Goal: Transaction & Acquisition: Purchase product/service

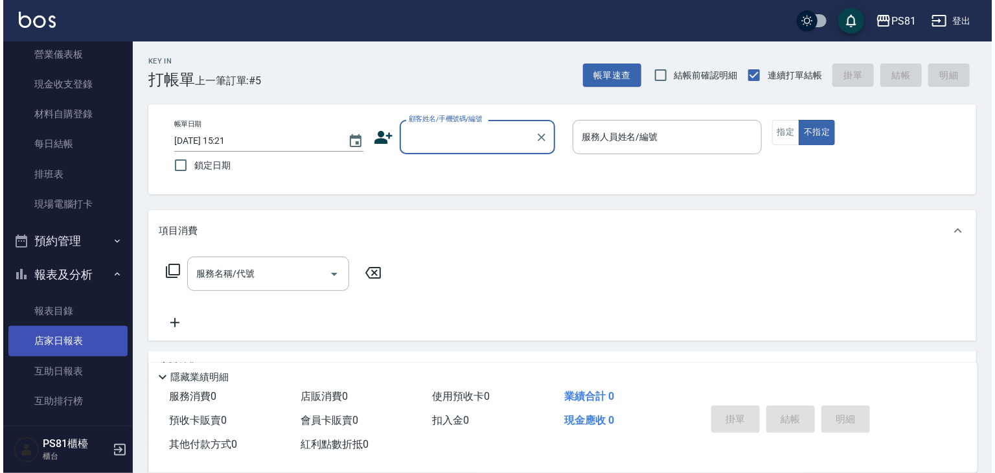
scroll to position [194, 0]
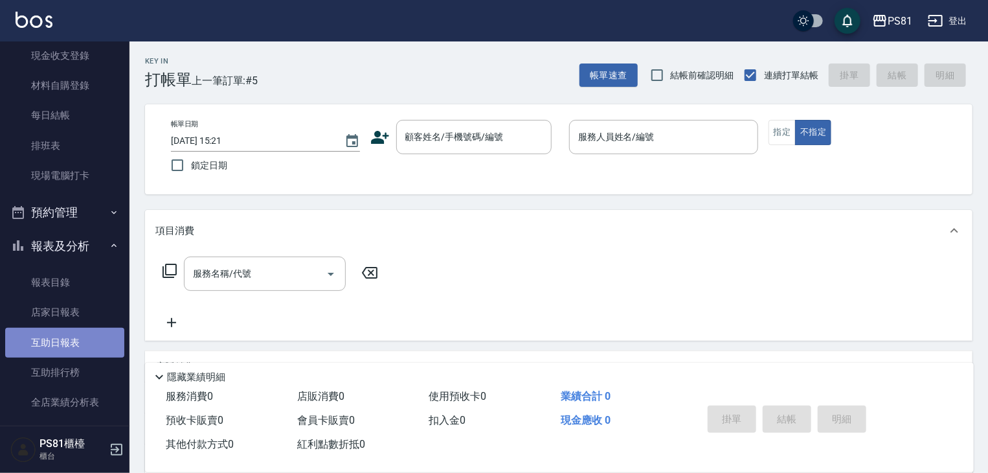
click at [78, 335] on link "互助日報表" at bounding box center [64, 343] width 119 height 30
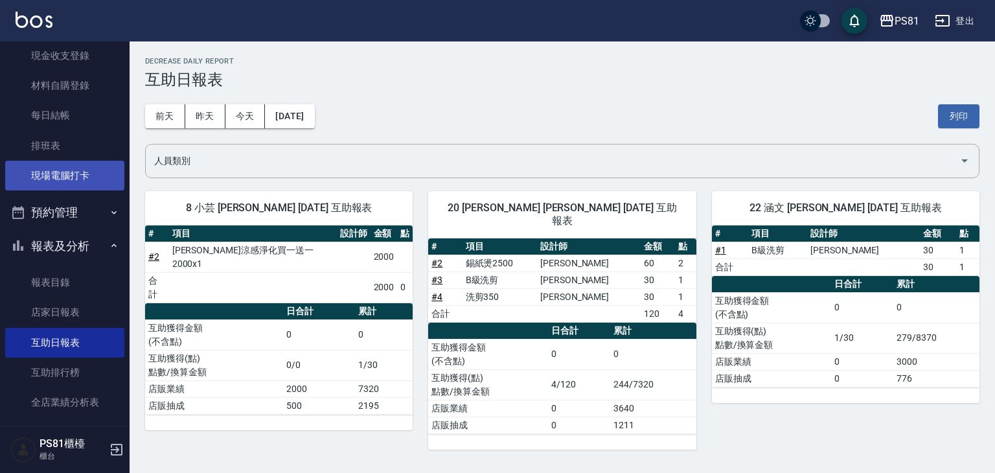
click at [100, 167] on link "現場電腦打卡" at bounding box center [64, 176] width 119 height 30
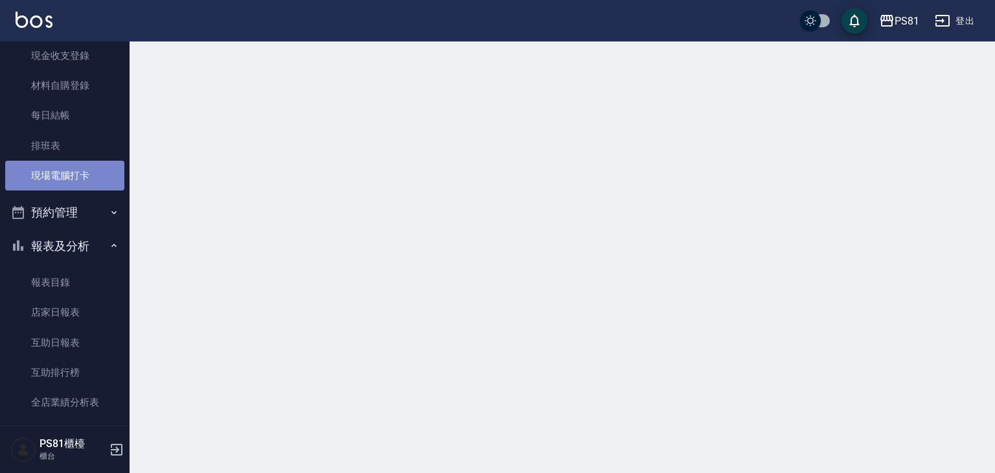
click at [100, 167] on link "現場電腦打卡" at bounding box center [64, 176] width 119 height 30
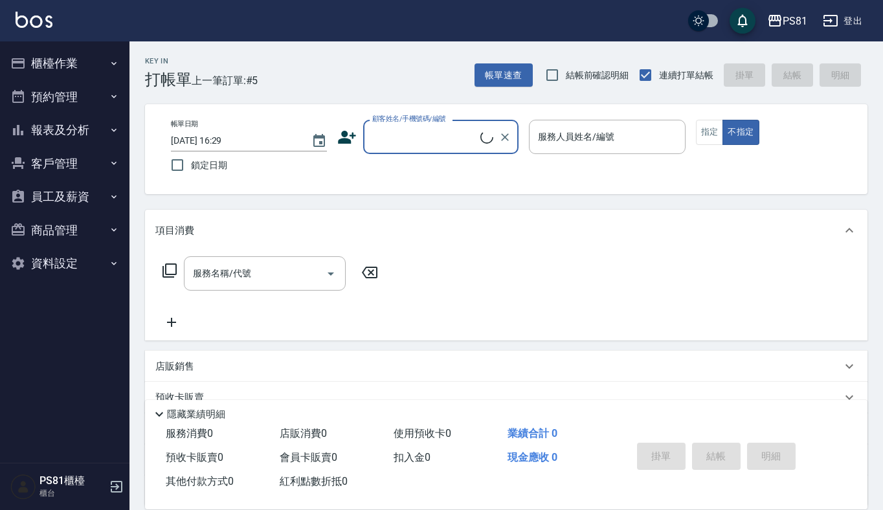
click at [53, 58] on button "櫃檯作業" at bounding box center [64, 64] width 119 height 34
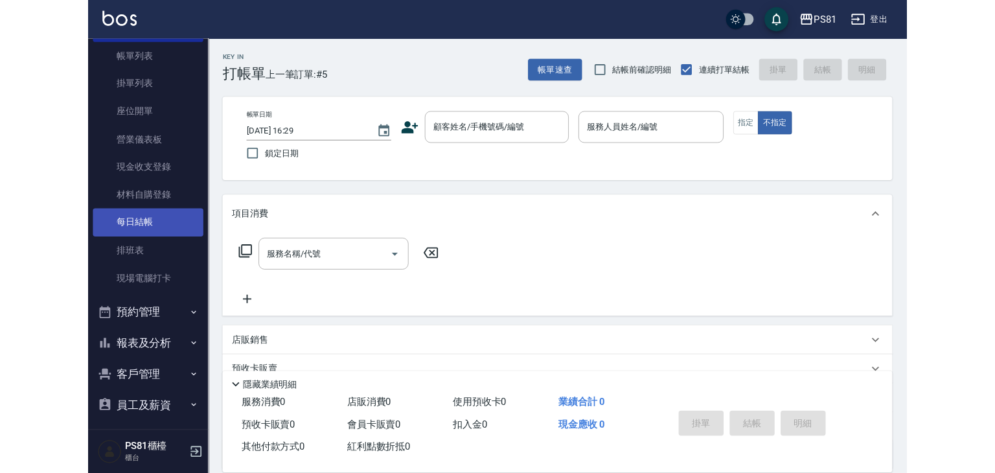
scroll to position [142, 0]
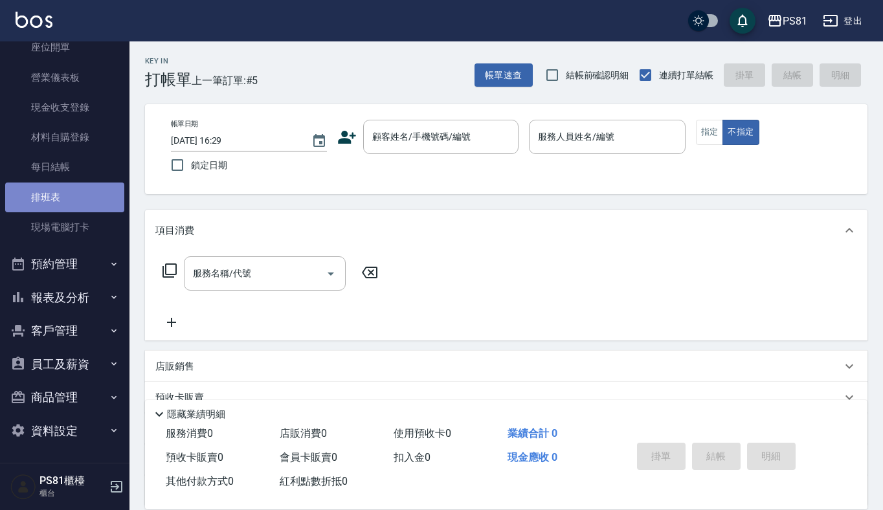
click at [101, 184] on link "排班表" at bounding box center [64, 198] width 119 height 30
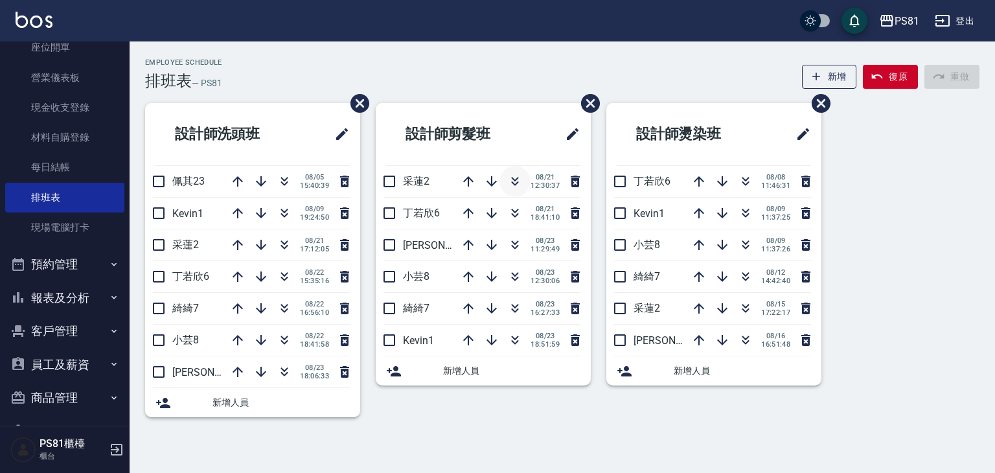
click at [514, 181] on icon "button" at bounding box center [515, 182] width 16 height 16
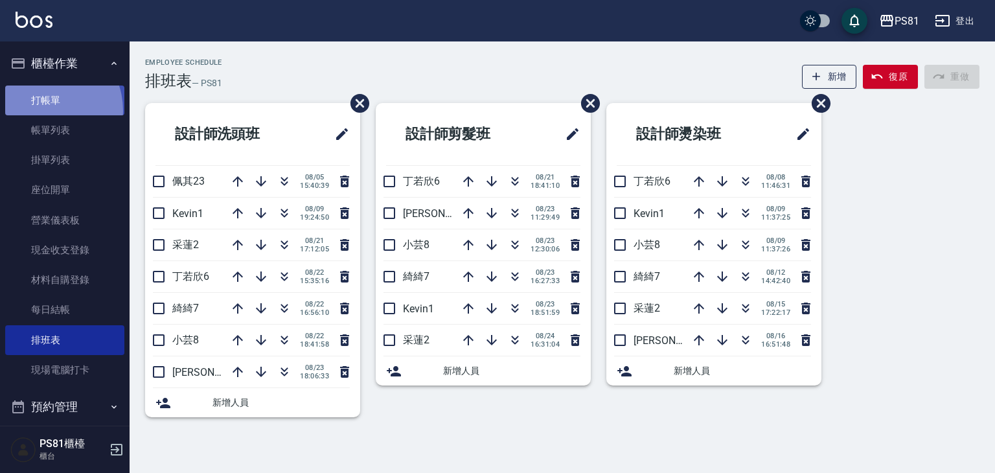
click at [42, 110] on link "打帳單" at bounding box center [64, 100] width 119 height 30
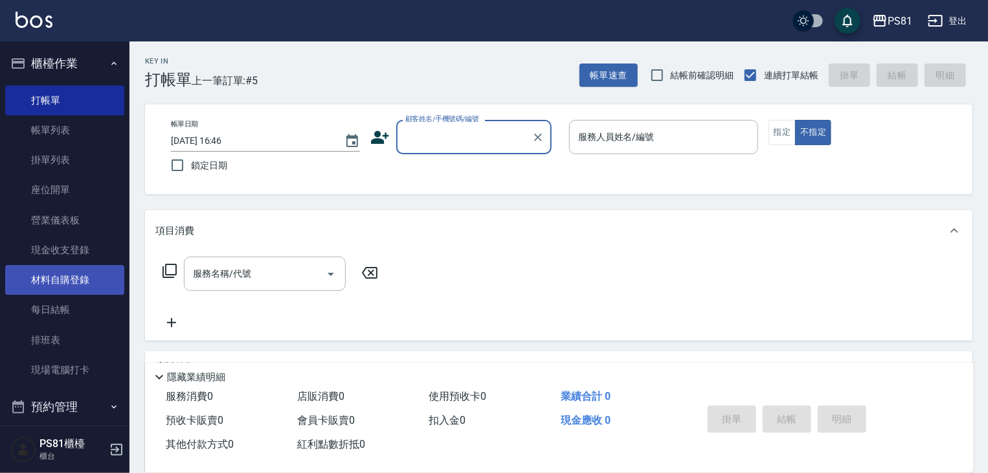
click at [98, 280] on link "材料自購登錄" at bounding box center [64, 280] width 119 height 30
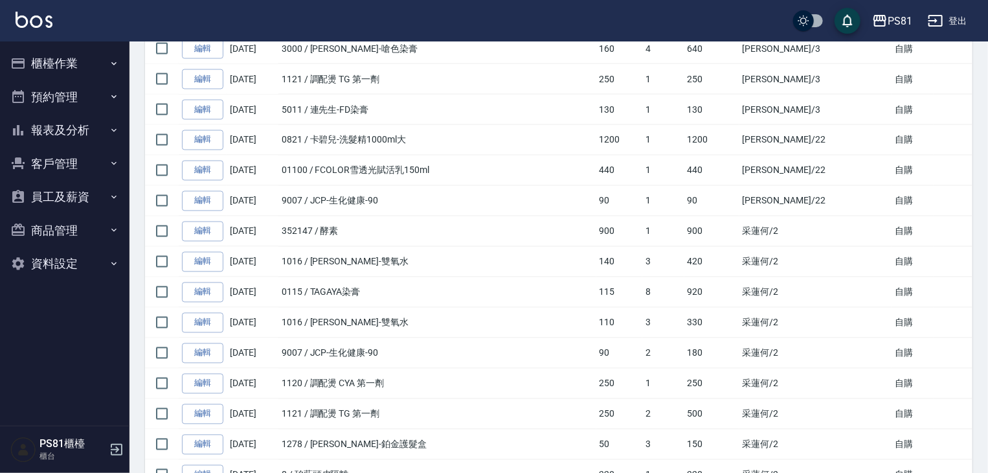
scroll to position [1101, 0]
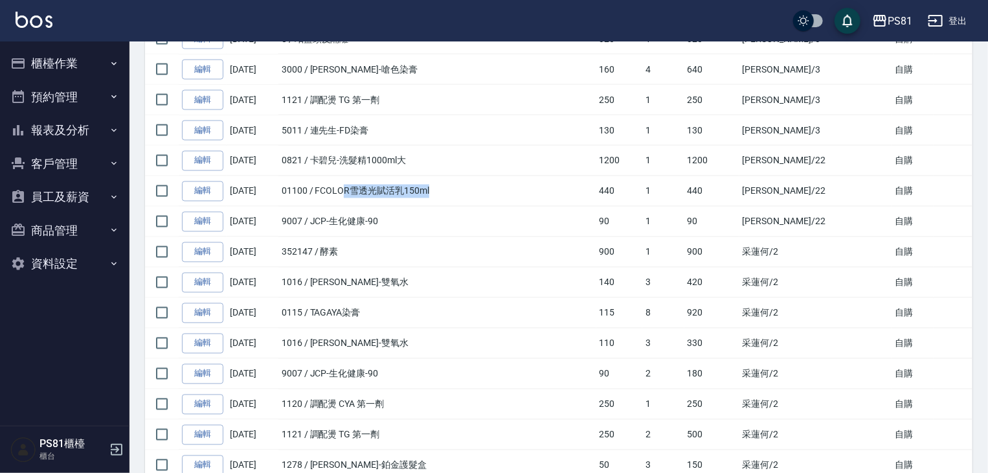
drag, startPoint x: 343, startPoint y: 174, endPoint x: 438, endPoint y: 180, distance: 95.4
click at [438, 180] on td "01100 / FCOLOR雪透光賦活乳150ml" at bounding box center [437, 191] width 318 height 30
click at [471, 229] on td "9007 / JCP-生化健康-90" at bounding box center [437, 222] width 318 height 30
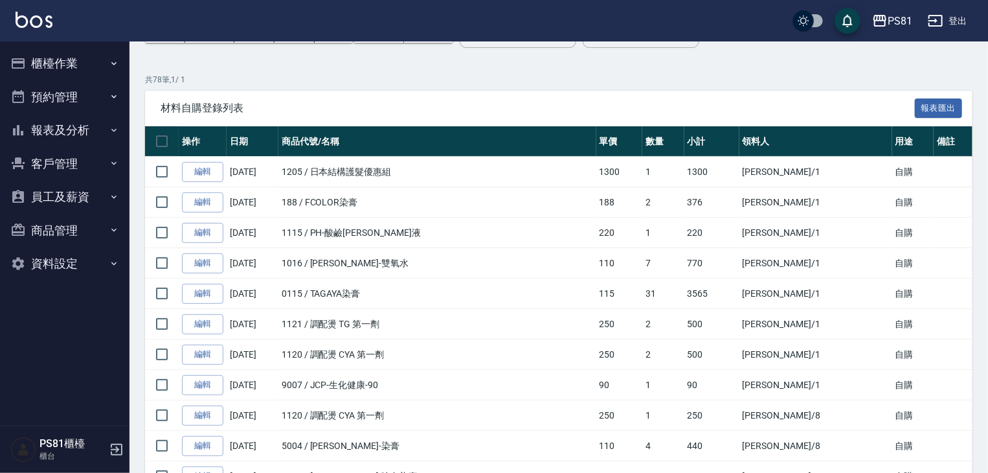
scroll to position [63, 0]
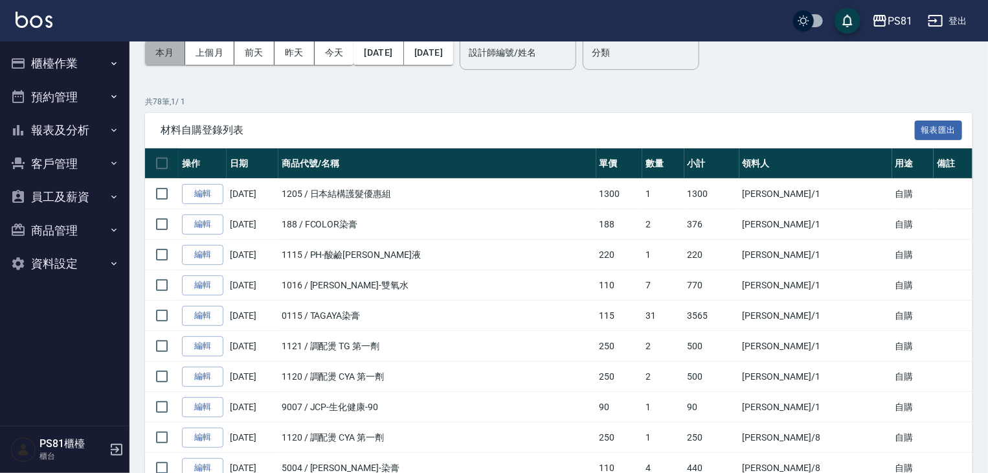
click at [175, 54] on button "本月" at bounding box center [165, 53] width 40 height 24
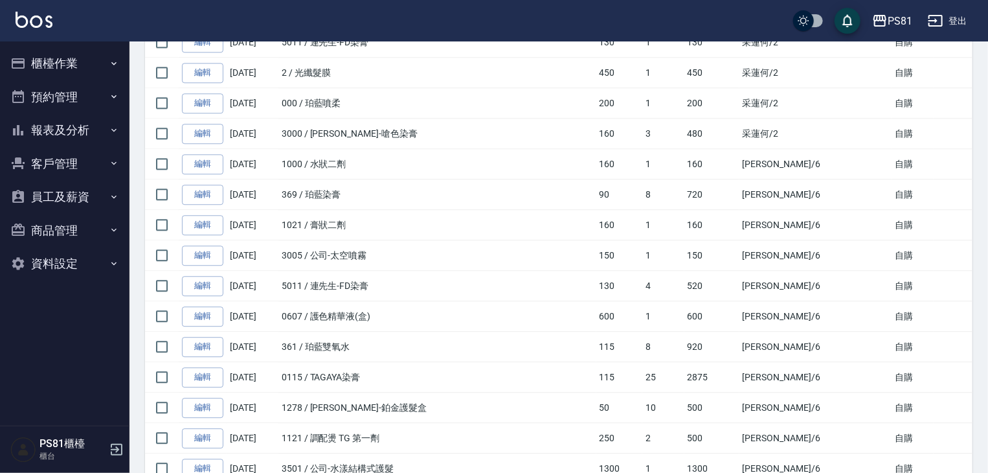
scroll to position [1359, 0]
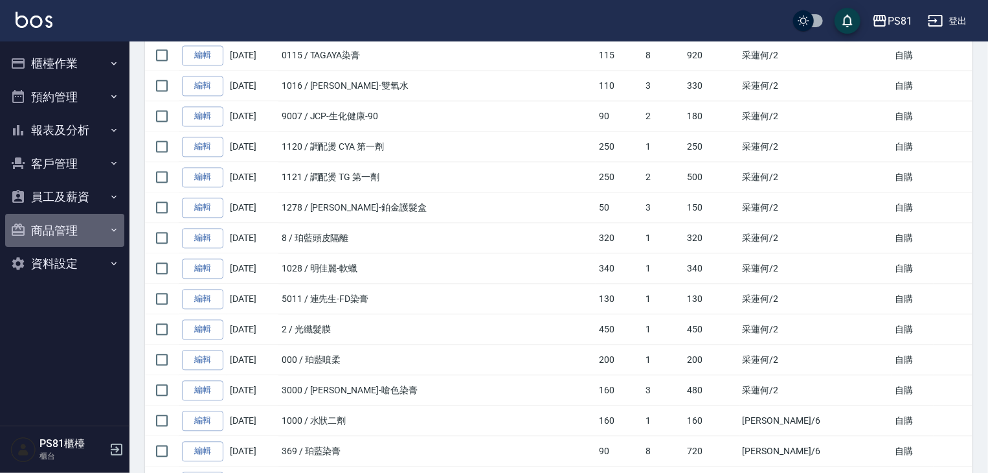
click at [49, 218] on button "商品管理" at bounding box center [64, 231] width 119 height 34
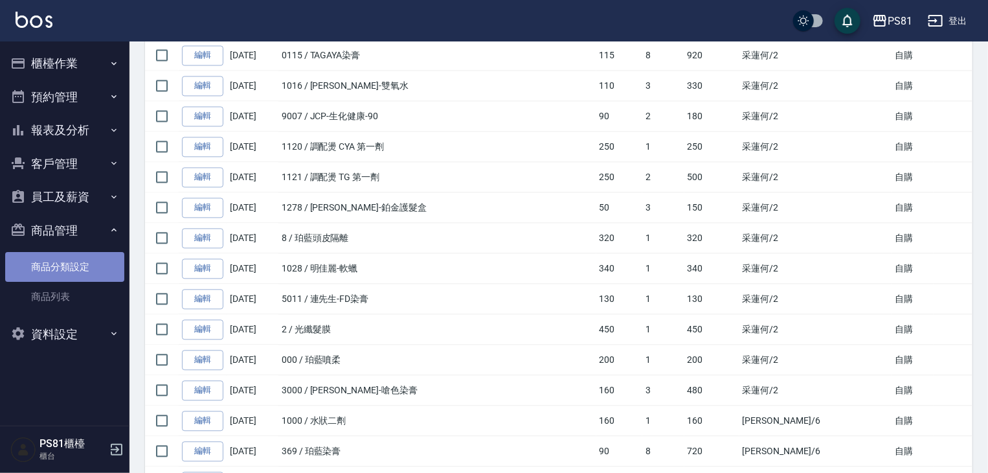
click at [109, 270] on link "商品分類設定" at bounding box center [64, 267] width 119 height 30
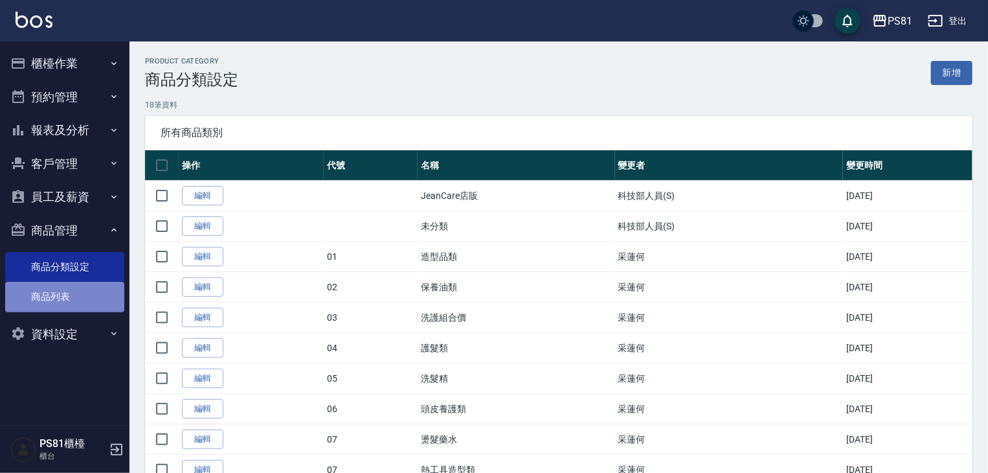
click at [51, 299] on link "商品列表" at bounding box center [64, 297] width 119 height 30
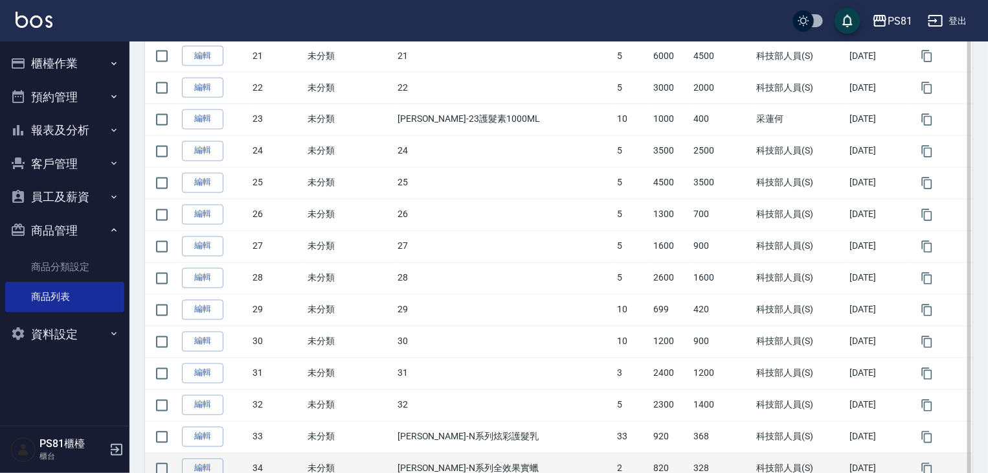
scroll to position [1080, 0]
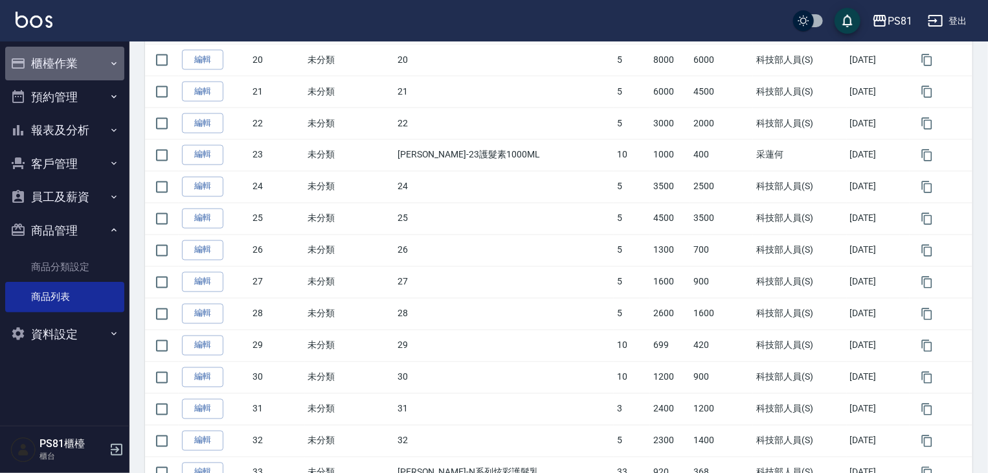
drag, startPoint x: 40, startPoint y: 68, endPoint x: 60, endPoint y: 74, distance: 20.5
click at [40, 68] on button "櫃檯作業" at bounding box center [64, 64] width 119 height 34
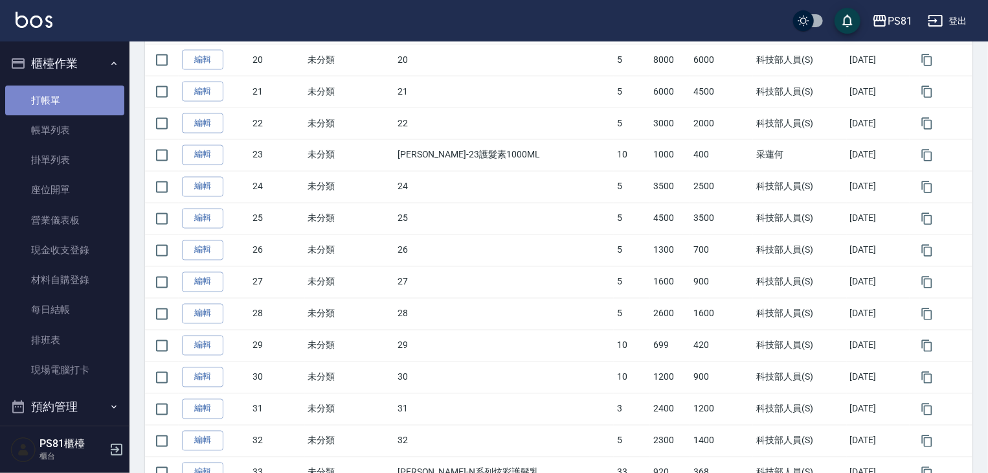
click at [70, 95] on link "打帳單" at bounding box center [64, 100] width 119 height 30
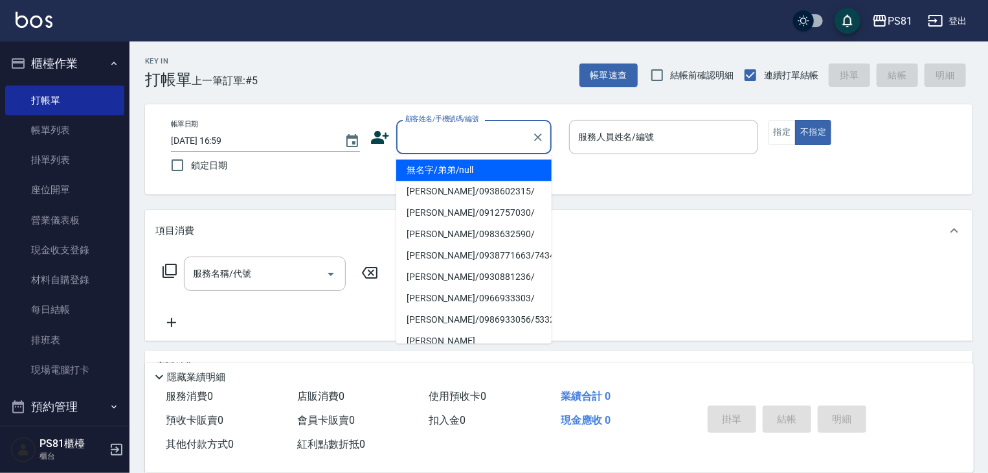
click at [475, 130] on input "顧客姓名/手機號碼/編號" at bounding box center [464, 137] width 124 height 23
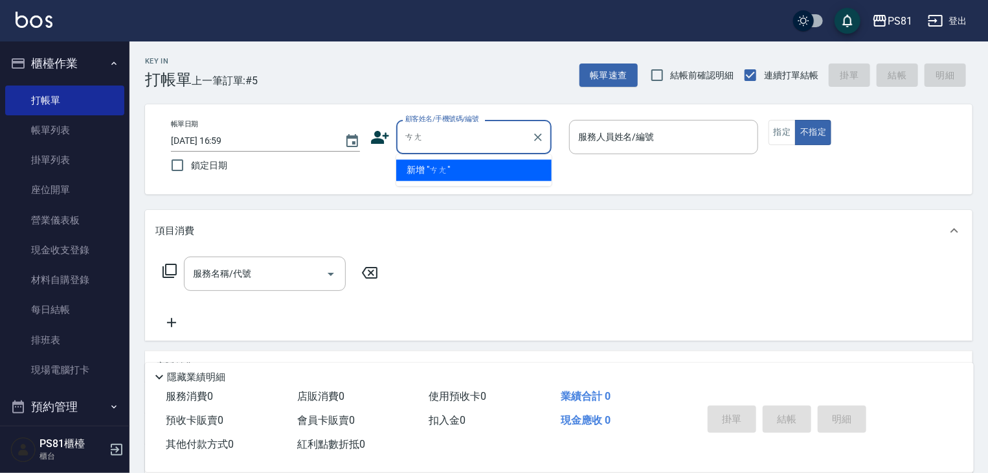
type input "ㄘ"
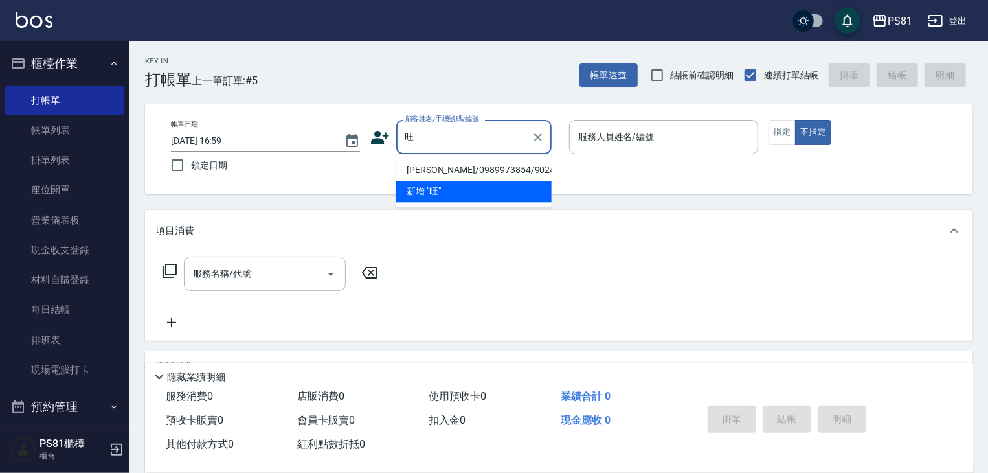
click at [443, 168] on li "謝旺成/0989973854/9024" at bounding box center [473, 169] width 155 height 21
type input "謝旺成/0989973854/9024"
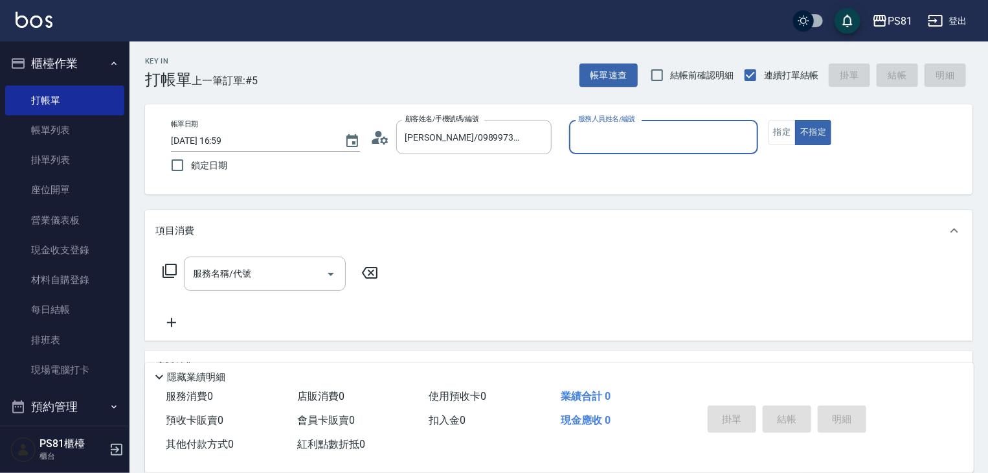
type input "小芸-8"
click at [779, 139] on button "指定" at bounding box center [783, 132] width 28 height 25
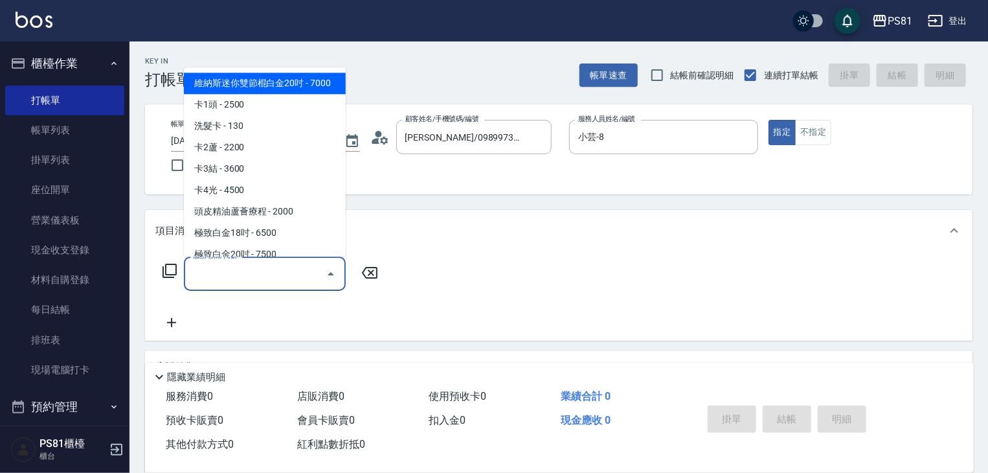
click at [245, 278] on input "服務名稱/代號" at bounding box center [255, 273] width 131 height 23
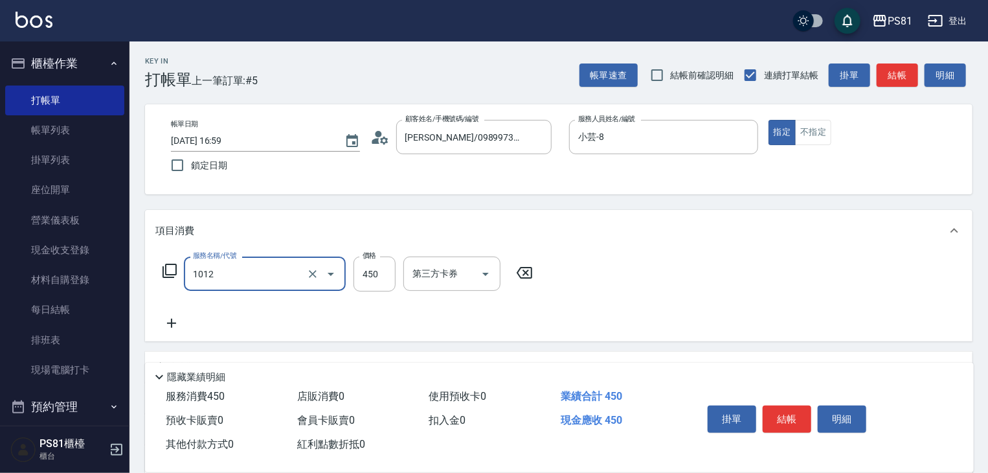
type input "B級洗剪(1012)"
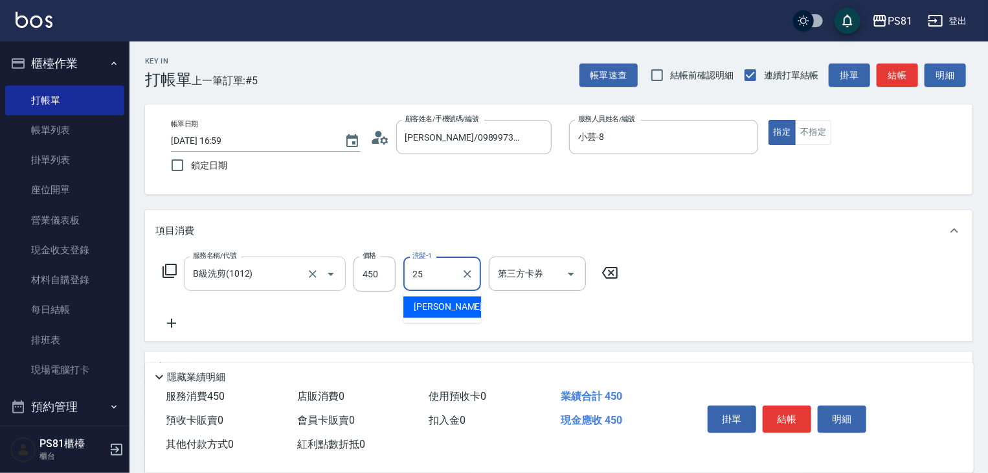
type input "妮可-25"
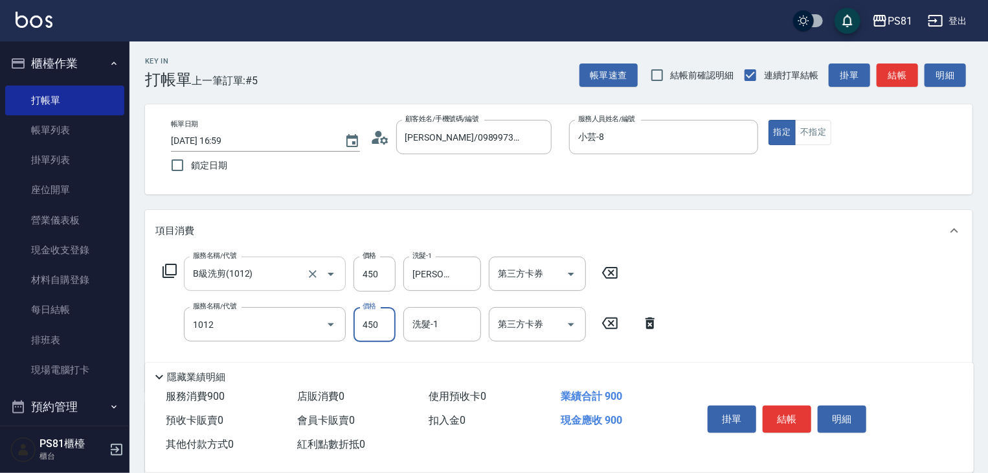
type input "B級洗剪(1012)"
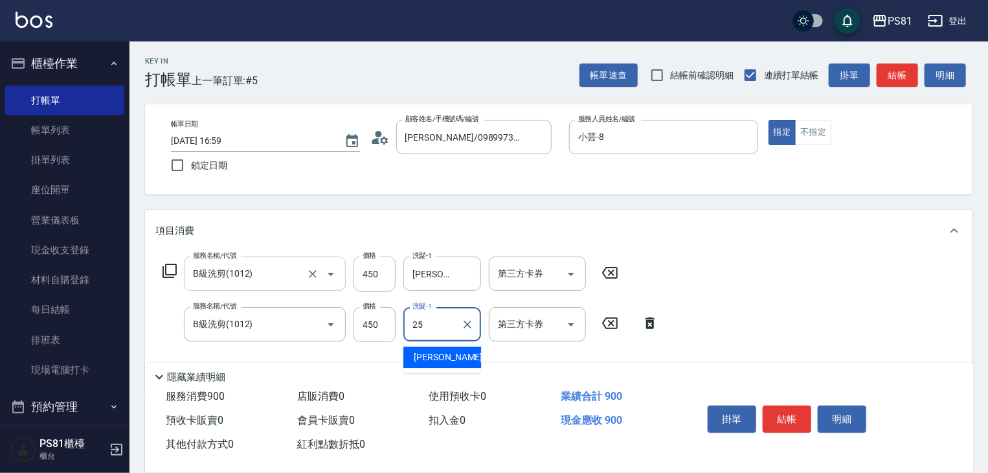
type input "妮可-25"
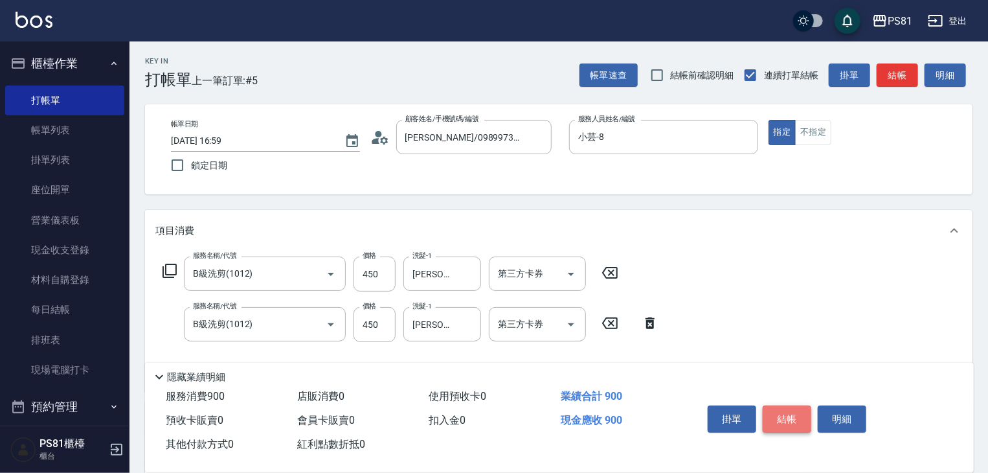
click at [780, 418] on button "結帳" at bounding box center [787, 418] width 49 height 27
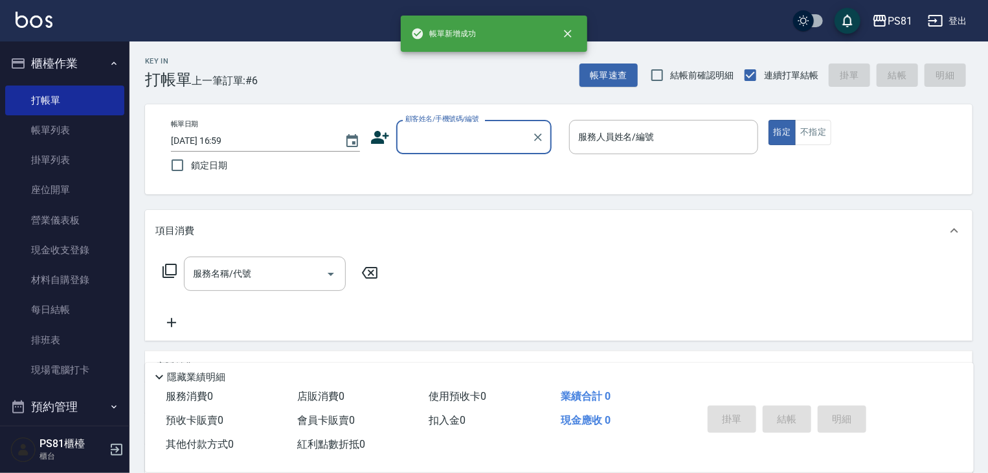
click at [57, 67] on button "櫃檯作業" at bounding box center [64, 64] width 119 height 34
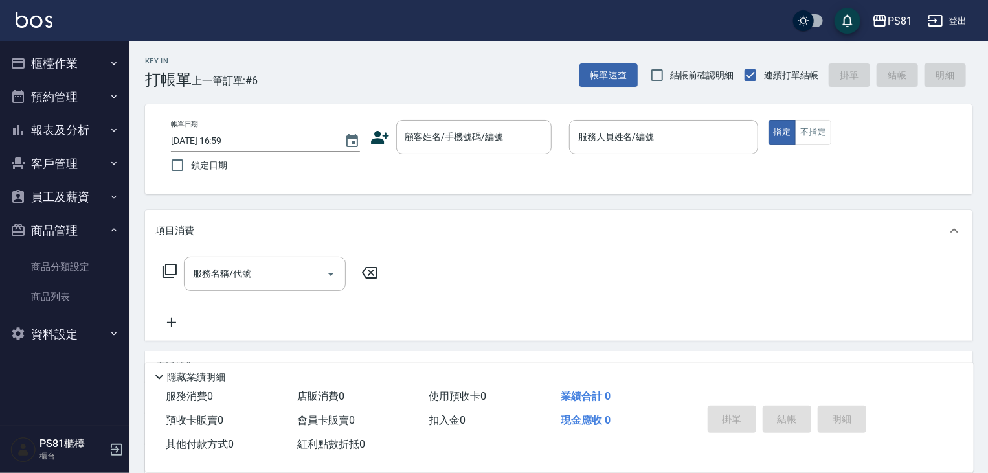
click at [60, 131] on button "報表及分析" at bounding box center [64, 130] width 119 height 34
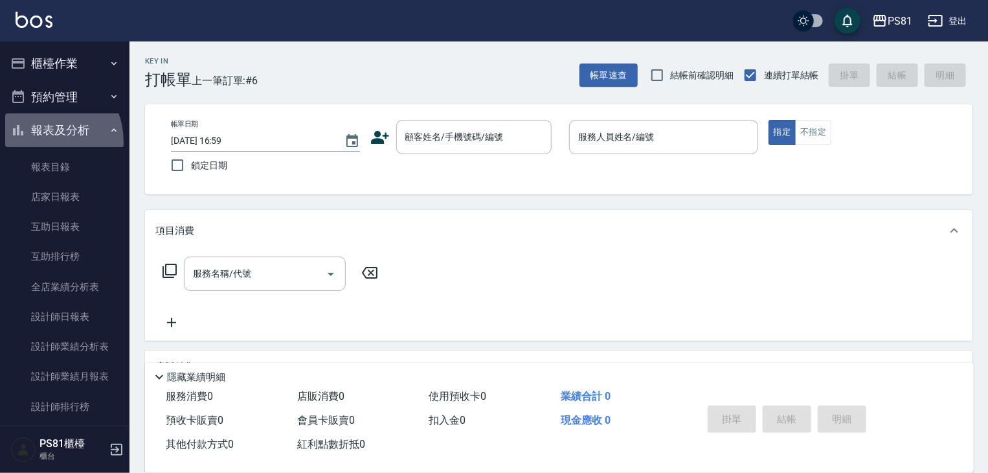
click at [39, 142] on button "報表及分析" at bounding box center [64, 130] width 119 height 34
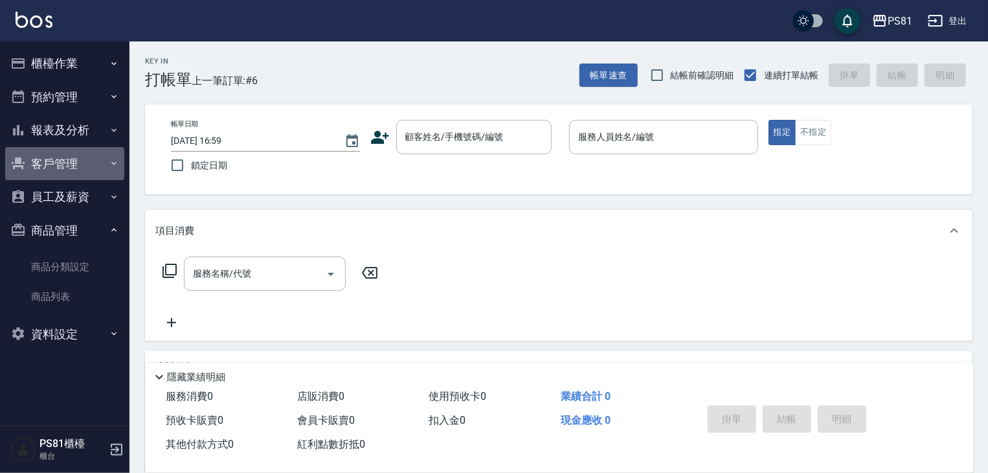
click at [61, 168] on button "客戶管理" at bounding box center [64, 164] width 119 height 34
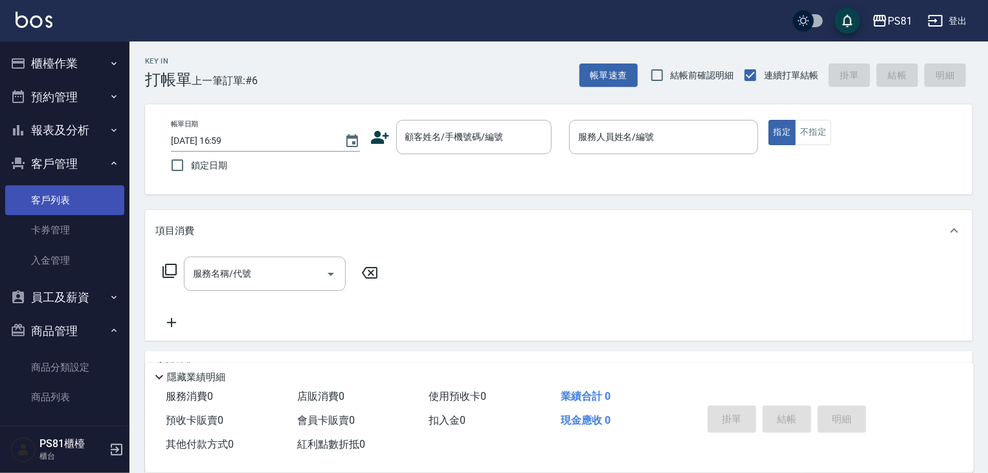
click at [67, 191] on link "客戶列表" at bounding box center [64, 200] width 119 height 30
